Goal: Communication & Community: Participate in discussion

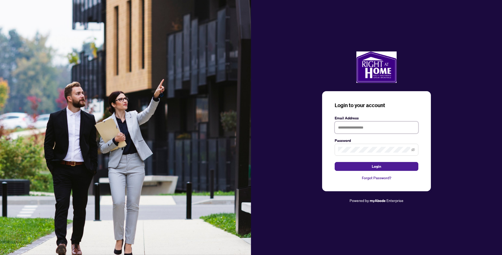
type input "**********"
click at [376, 167] on button "Login" at bounding box center [377, 166] width 84 height 9
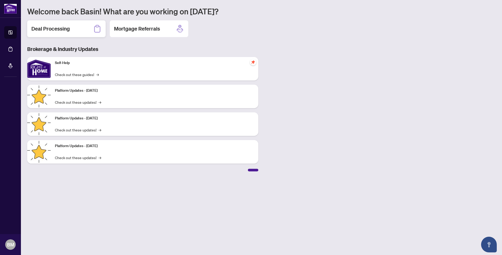
click at [62, 28] on h2 "Deal Processing" at bounding box center [50, 28] width 38 height 7
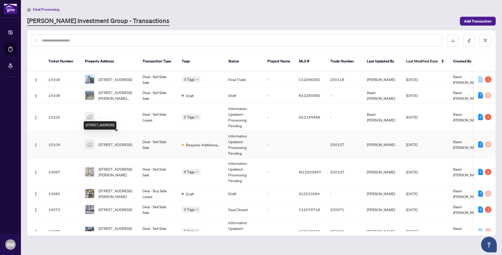
click at [111, 142] on span "[STREET_ADDRESS]" at bounding box center [115, 145] width 33 height 6
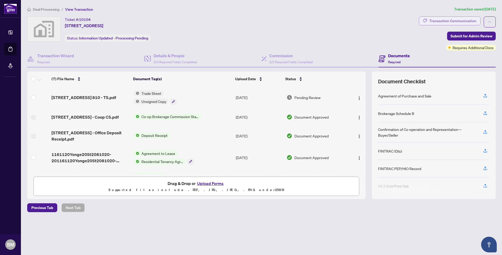
click at [443, 20] on div "Transaction Communication" at bounding box center [452, 21] width 47 height 8
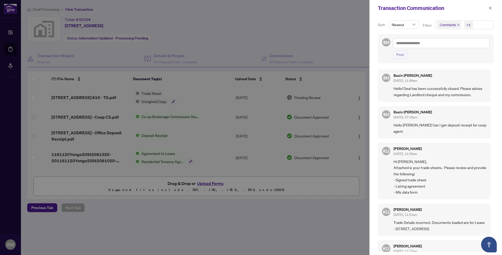
click at [352, 36] on div at bounding box center [251, 127] width 502 height 255
click at [490, 7] on icon "close" at bounding box center [490, 8] width 4 height 4
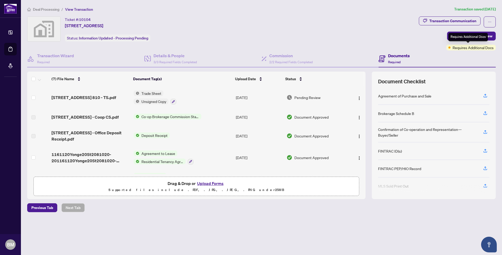
click at [471, 49] on span "Requires Additional Docs" at bounding box center [473, 48] width 41 height 6
click at [467, 35] on span "Submit for Admin Review" at bounding box center [471, 36] width 42 height 8
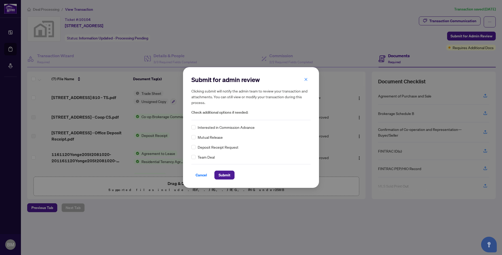
scroll to position [0, 0]
click at [469, 47] on div "Submit for admin review Clicking submit will notify the admin team to review yo…" at bounding box center [251, 127] width 502 height 255
click at [199, 174] on span "Cancel" at bounding box center [202, 175] width 12 height 8
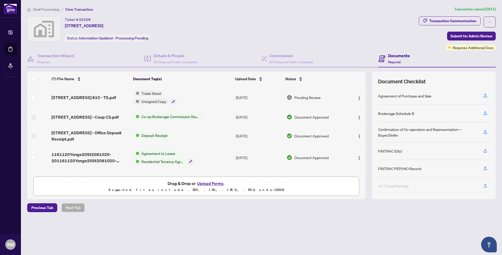
scroll to position [0, 0]
click at [455, 49] on span "Requires Additional Docs" at bounding box center [473, 48] width 41 height 6
click at [491, 48] on div "Requires Additional Docs" at bounding box center [470, 48] width 49 height 6
click at [430, 49] on div "Transaction Communication Submit for Admin Review Requires Additional Docs" at bounding box center [457, 33] width 77 height 34
click at [453, 49] on span "Requires Additional Docs" at bounding box center [473, 48] width 41 height 6
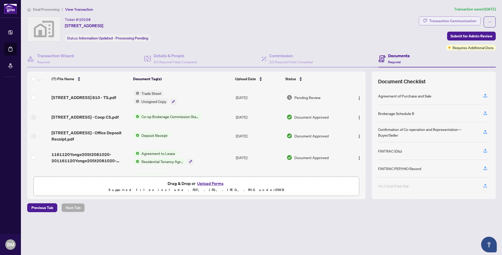
click at [444, 20] on div "Transaction Communication" at bounding box center [452, 21] width 47 height 8
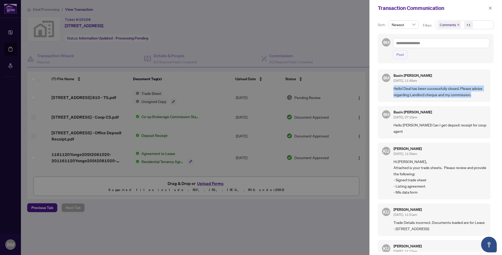
drag, startPoint x: 394, startPoint y: 88, endPoint x: 469, endPoint y: 99, distance: 75.4
click at [469, 99] on div "BM Basin [PERSON_NAME] [DATE], 11:49am Hello! Deal has been successfully closed…" at bounding box center [434, 86] width 113 height 32
copy span "Hello! Deal has been successfully closed. Please advise regarding Landlord cheq…"
click at [398, 43] on textarea at bounding box center [441, 43] width 96 height 10
paste textarea "**********"
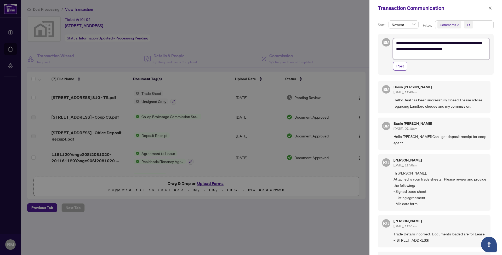
type textarea "**********"
click at [402, 67] on span "Post" at bounding box center [400, 66] width 8 height 8
type textarea "**********"
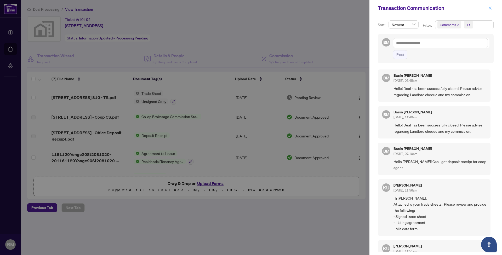
click at [490, 7] on icon "close" at bounding box center [490, 8] width 4 height 4
